Goal: Information Seeking & Learning: Understand process/instructions

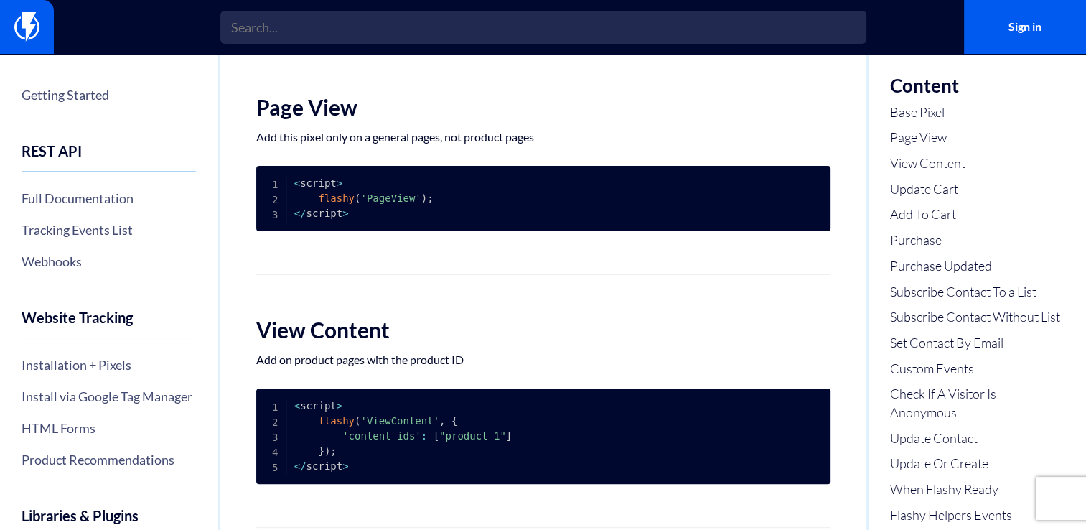
scroll to position [431, 0]
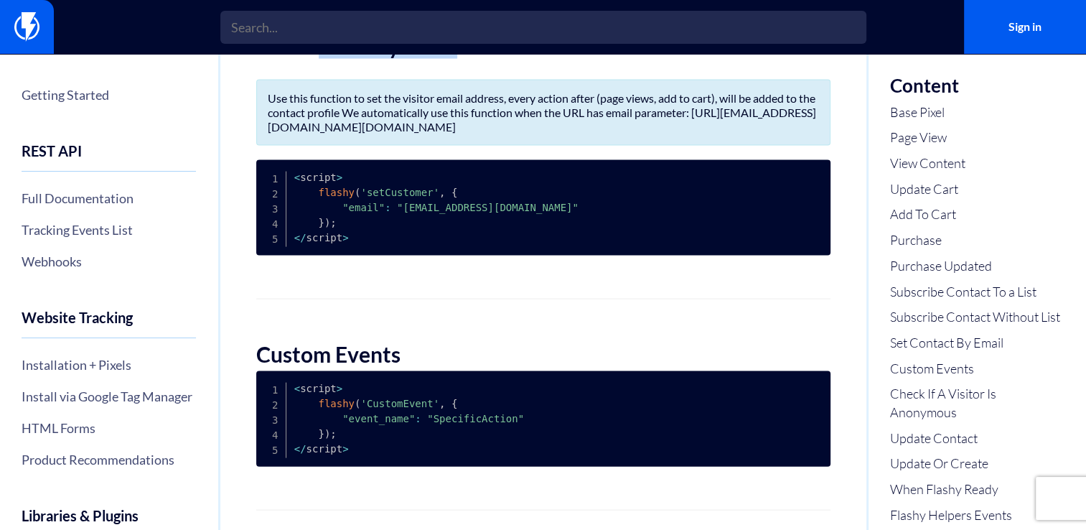
drag, startPoint x: 337, startPoint y: 88, endPoint x: 467, endPoint y: 90, distance: 129.2
click at [467, 58] on h2 "Set Contact By Email" at bounding box center [543, 46] width 574 height 24
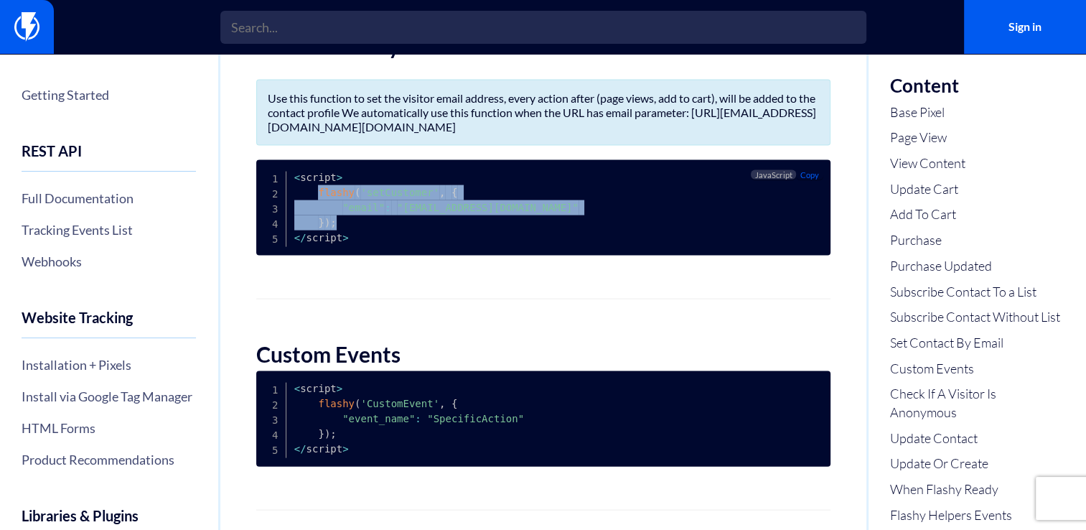
drag, startPoint x: 316, startPoint y: 230, endPoint x: 343, endPoint y: 257, distance: 38.1
click at [343, 256] on pre "< script > flashy ( 'setCustomer' , { "email" : "[EMAIL_ADDRESS][DOMAIN_NAME]" …" at bounding box center [543, 207] width 574 height 95
copy code "flashy ( 'setCustomer' , { "email" : "email@address.com" } ) ;"
click at [343, 256] on pre "< script > flashy ( 'setCustomer' , { "email" : "email@address.com" } ) ; < / s…" at bounding box center [543, 207] width 574 height 95
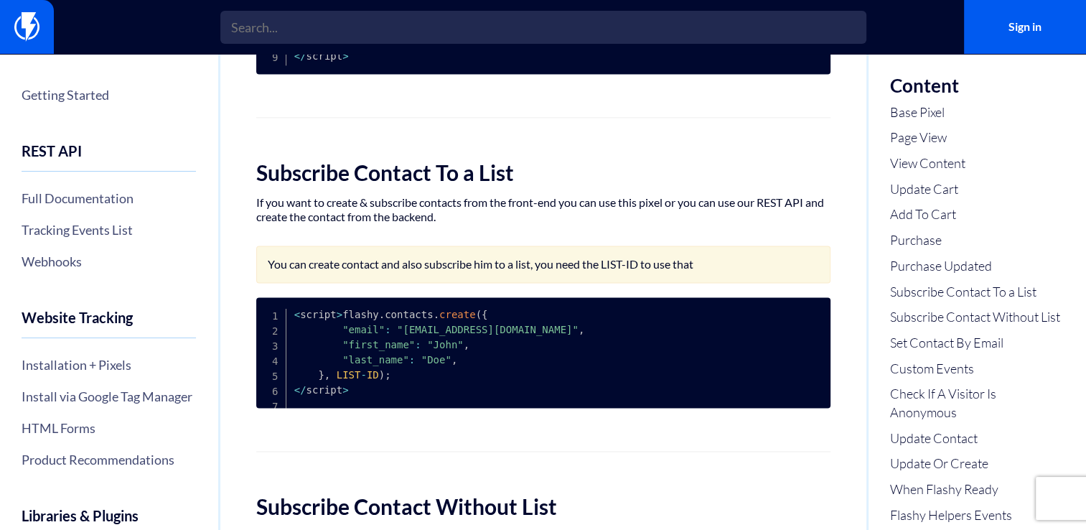
scroll to position [2157, 0]
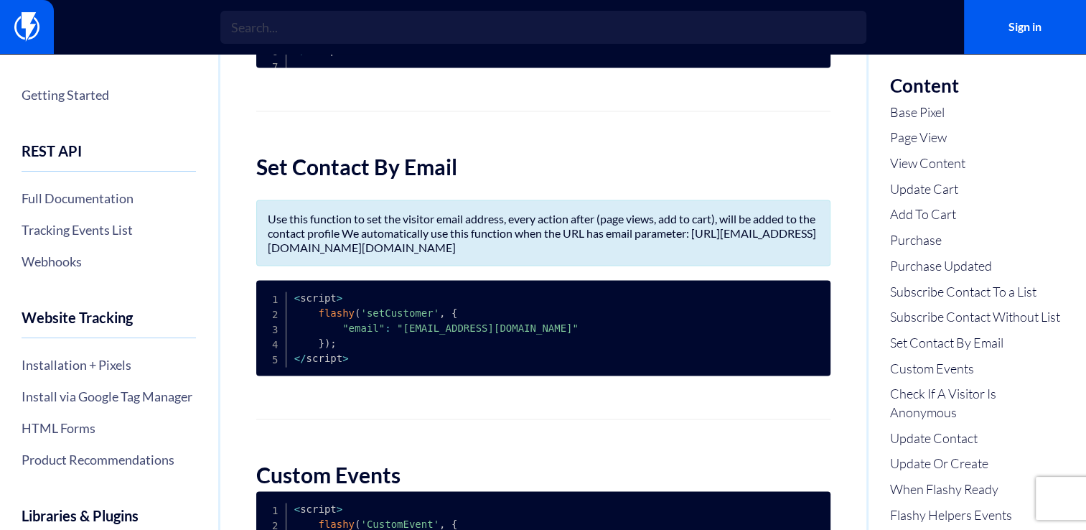
scroll to position [2938, 0]
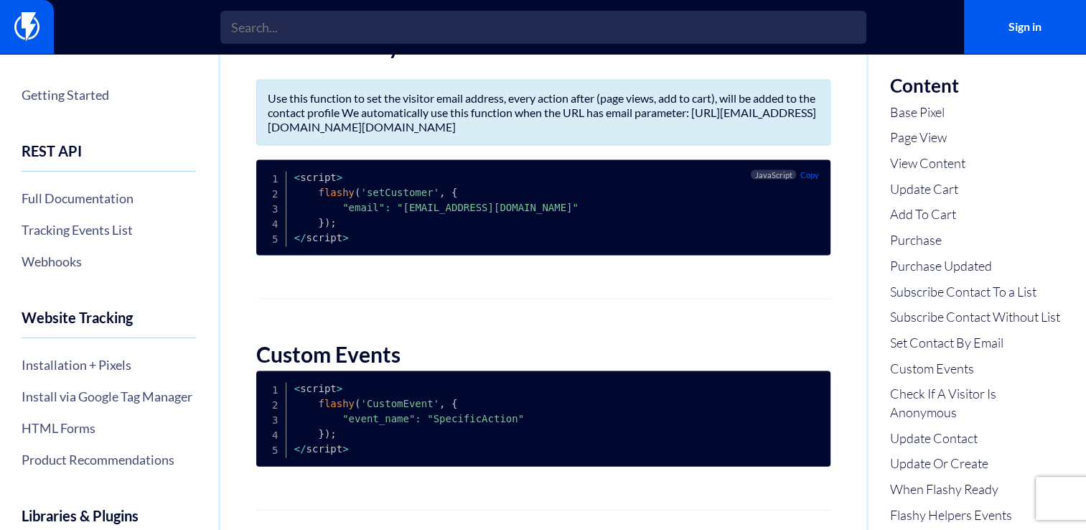
click at [380, 256] on pre "< script > flashy ( 'setCustomer' , { "email" : "email@address.com" } ) ; < / s…" at bounding box center [543, 207] width 574 height 95
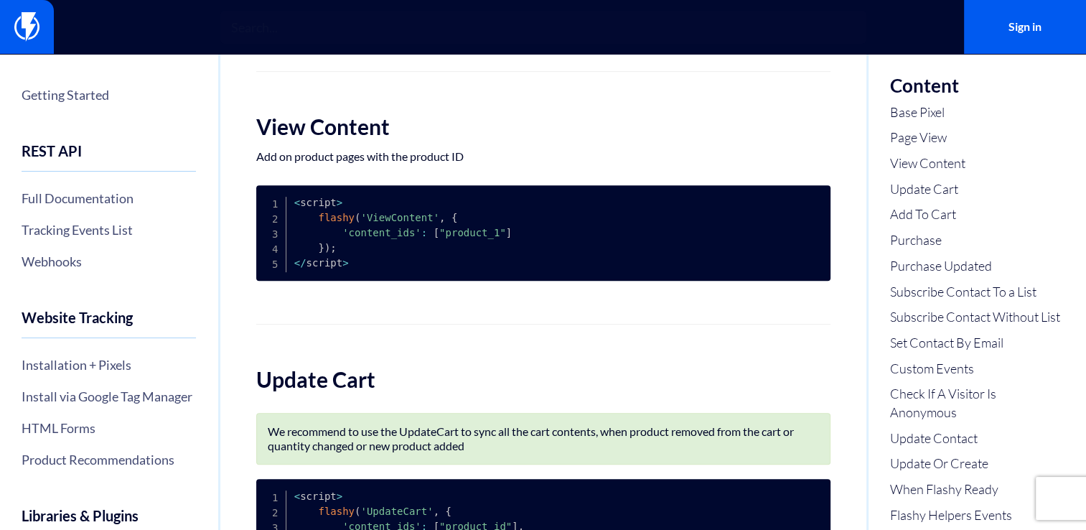
scroll to position [653, 0]
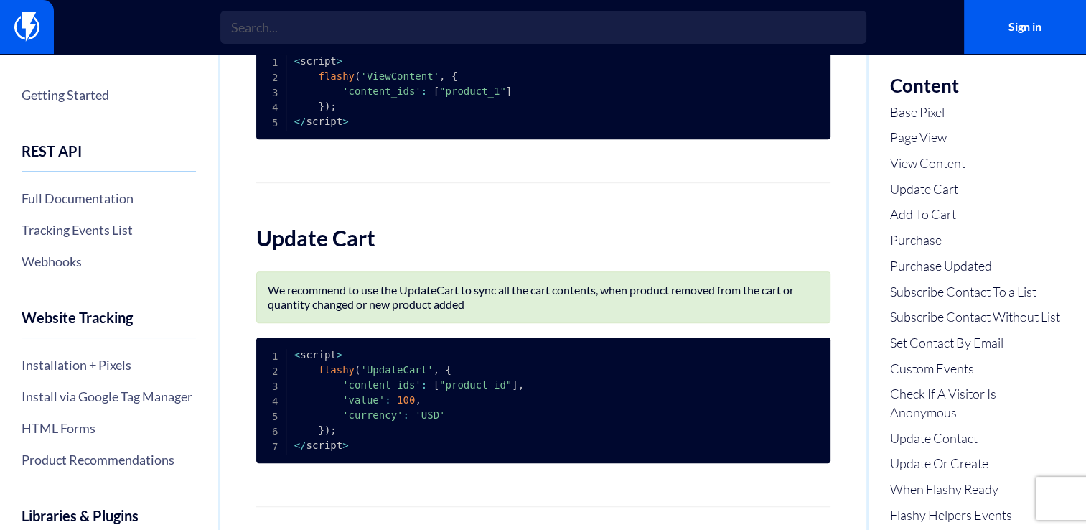
scroll to position [906, 0]
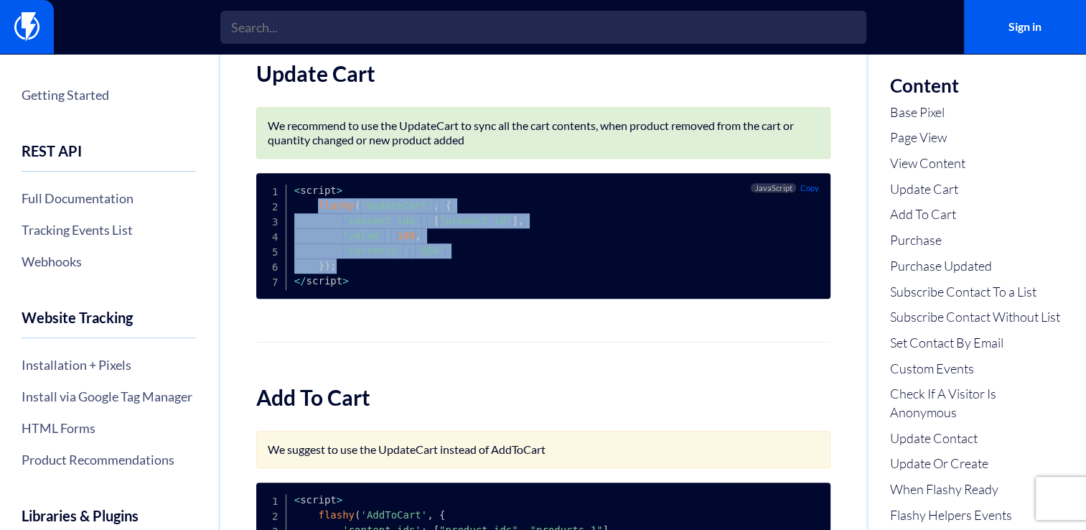
drag, startPoint x: 314, startPoint y: 216, endPoint x: 359, endPoint y: 273, distance: 72.6
click at [359, 273] on pre "< script > flashy ( 'UpdateCart' , { 'content_ids' : [ "product_id" ] , 'value'…" at bounding box center [543, 236] width 574 height 126
copy code "flashy ( 'UpdateCart' , { 'content_ids' : [ "product_id" ] , 'value' : 100 , 'c…"
click at [359, 273] on pre "< script > flashy ( 'UpdateCart' , { 'content_ids' : [ "product_id" ] , 'value'…" at bounding box center [543, 236] width 574 height 126
drag, startPoint x: 316, startPoint y: 217, endPoint x: 350, endPoint y: 271, distance: 64.5
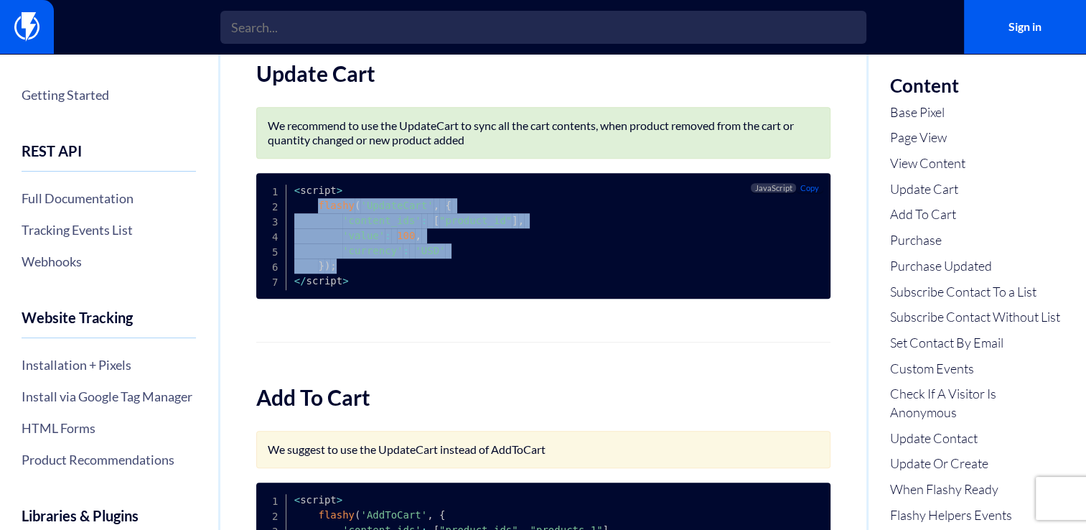
click at [350, 271] on pre "< script > flashy ( 'UpdateCart' , { 'content_ids' : [ "product_id" ] , 'value'…" at bounding box center [543, 236] width 574 height 126
copy code "flashy ( 'UpdateCart' , { 'content_ids' : [ "product_id" ] , 'value' : 100 , 'c…"
drag, startPoint x: 350, startPoint y: 271, endPoint x: 583, endPoint y: 285, distance: 233.0
click at [351, 271] on pre "< script > flashy ( 'UpdateCart' , { 'content_ids' : [ "product_id" ] , 'value'…" at bounding box center [543, 236] width 574 height 126
